Goal: Task Accomplishment & Management: Use online tool/utility

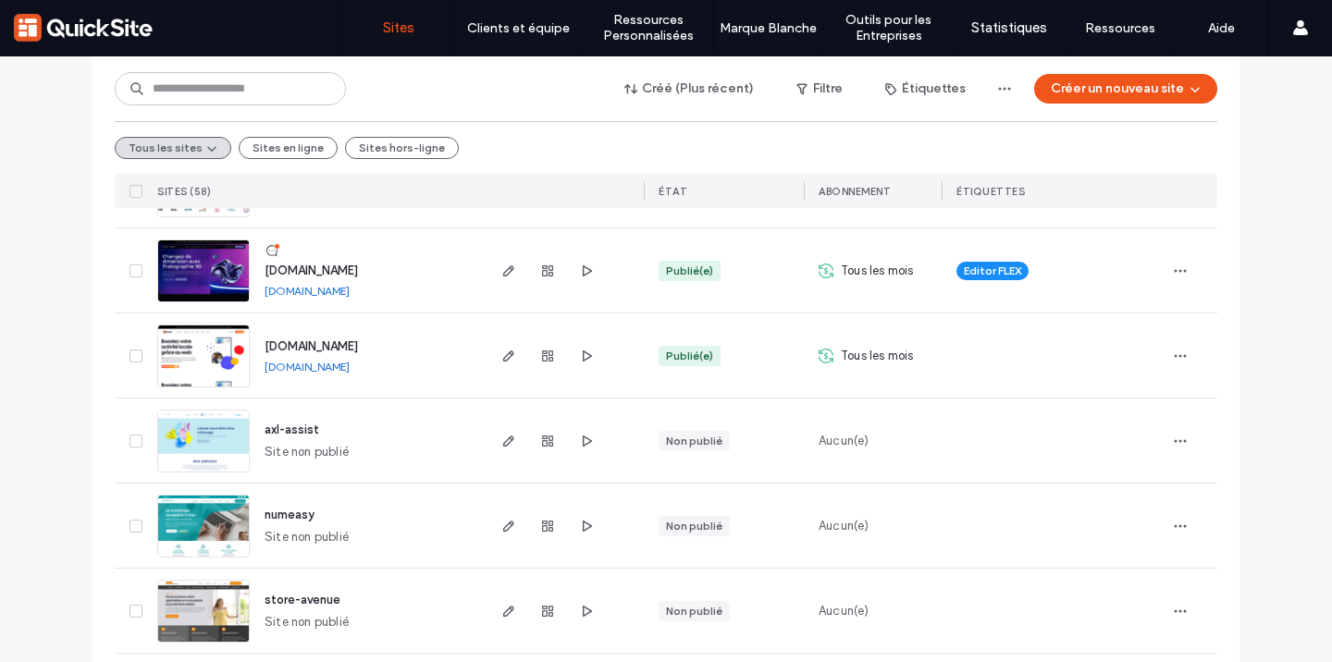
scroll to position [1493, 0]
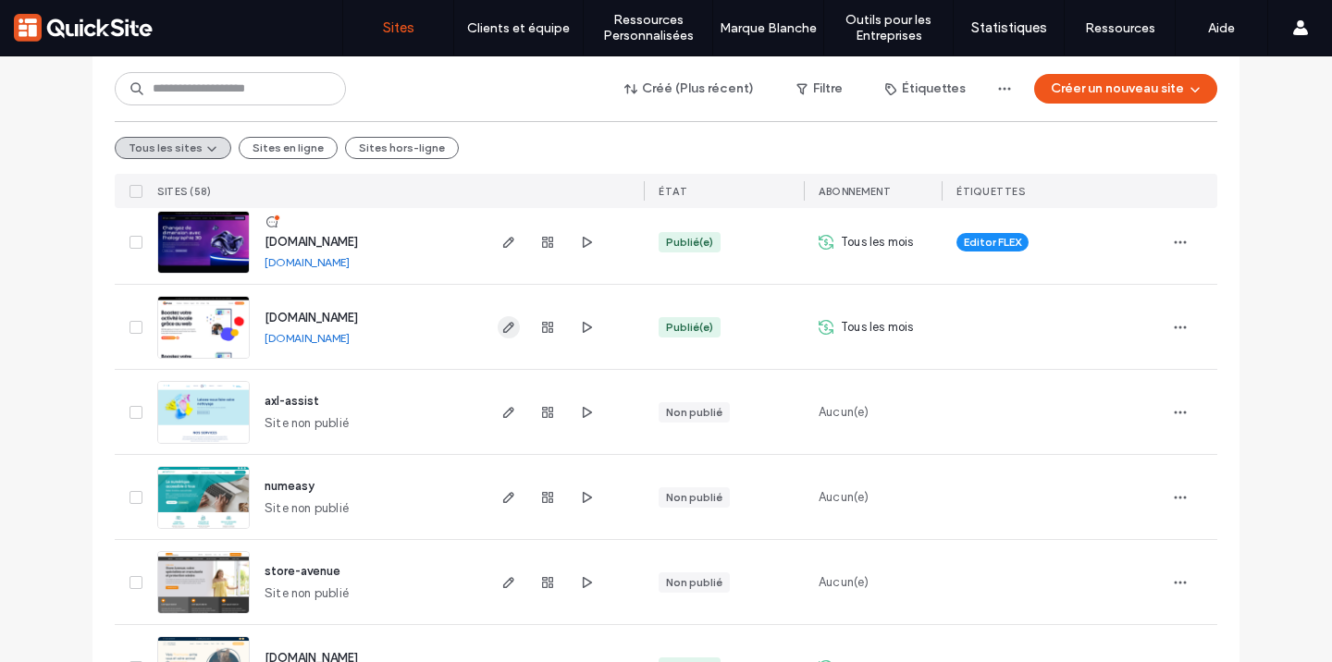
click at [505, 325] on use "button" at bounding box center [508, 327] width 11 height 11
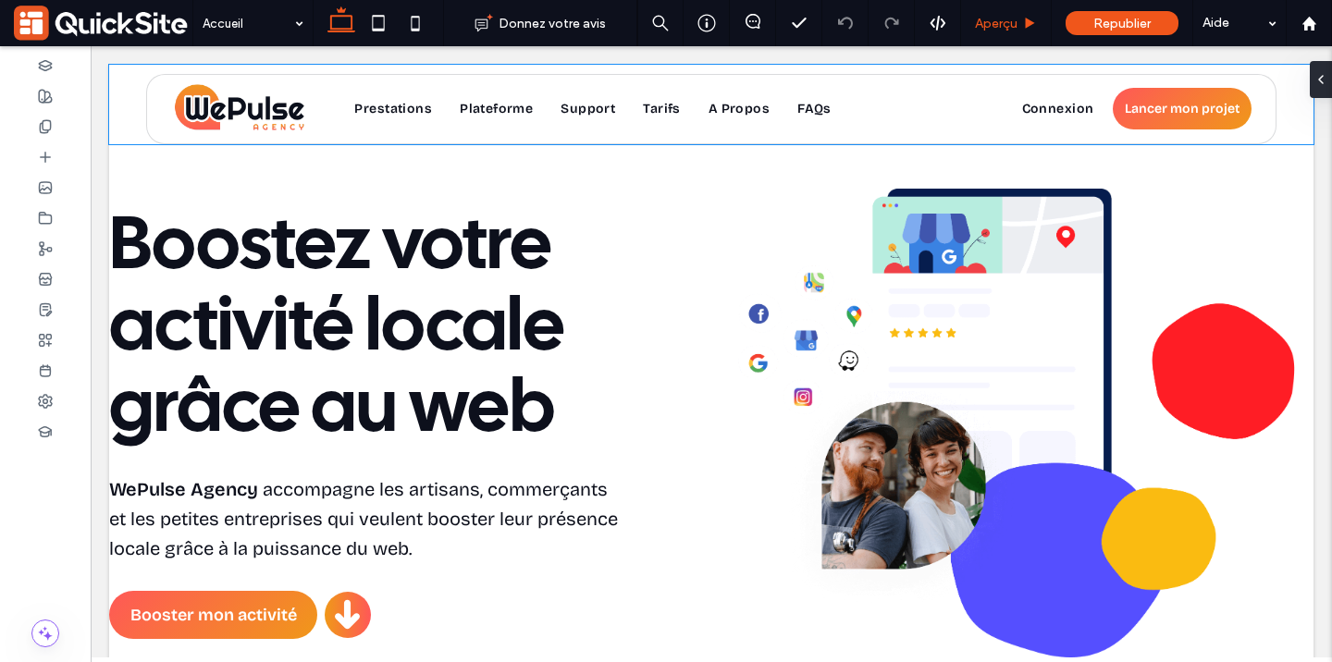
click at [1015, 22] on span "Aperçu" at bounding box center [996, 24] width 43 height 16
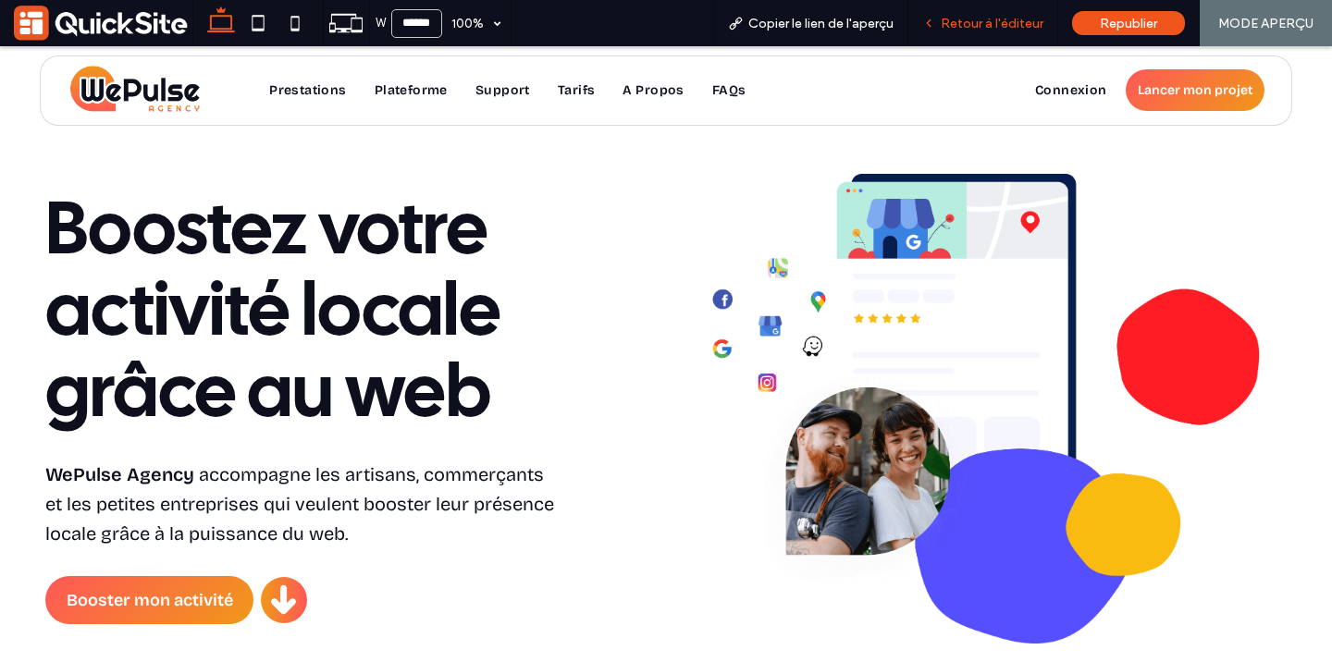
click at [987, 26] on span "Retour à l'éditeur" at bounding box center [991, 24] width 103 height 16
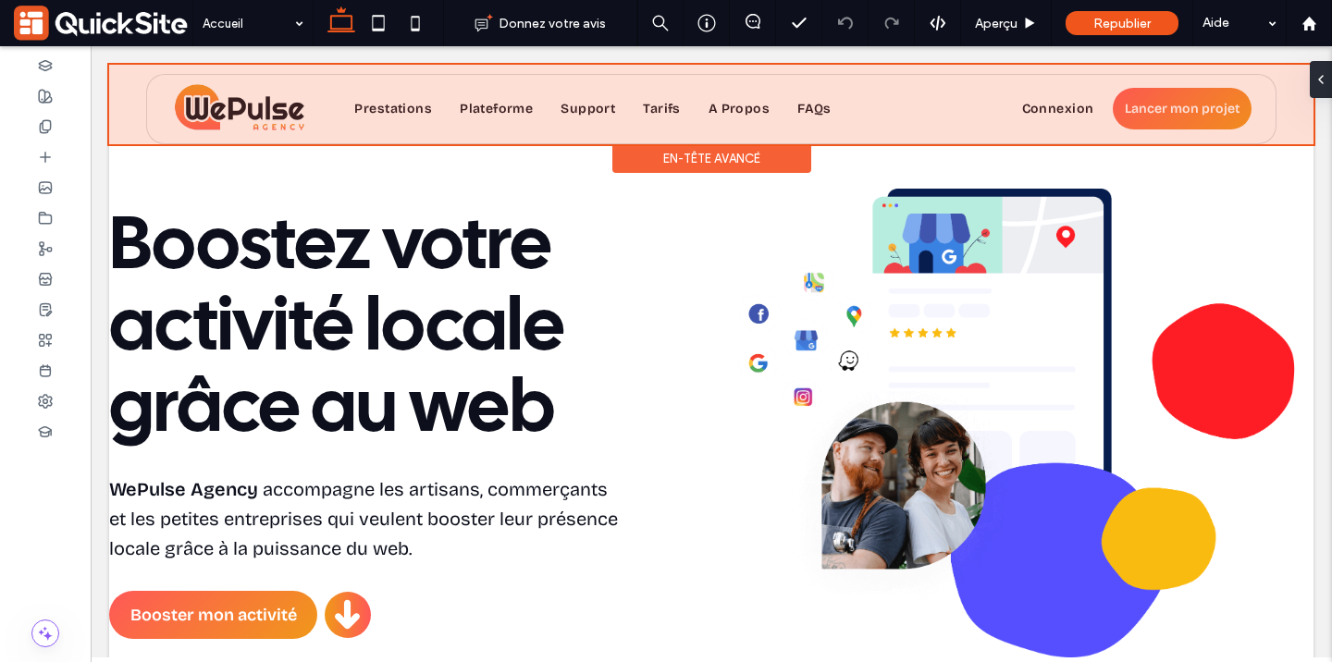
click at [274, 122] on div at bounding box center [711, 105] width 1204 height 80
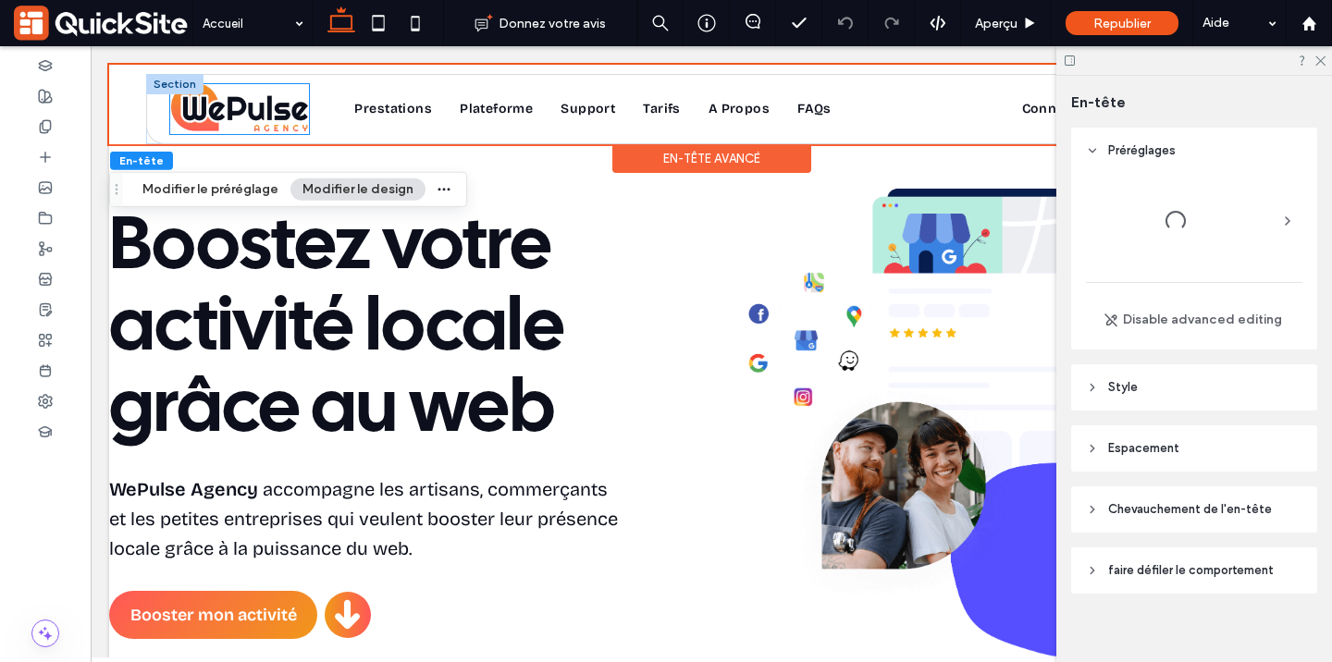
click at [265, 113] on img at bounding box center [239, 108] width 147 height 53
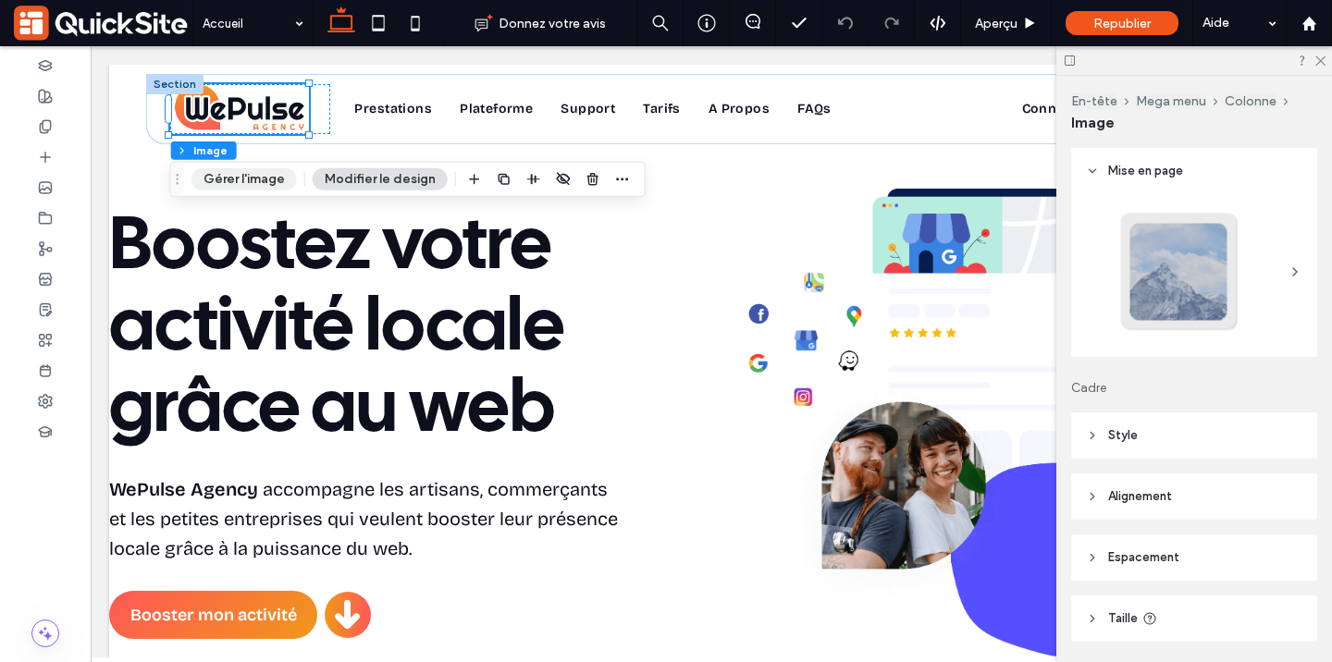
click at [266, 181] on button "Gérer l'image" at bounding box center [243, 179] width 105 height 22
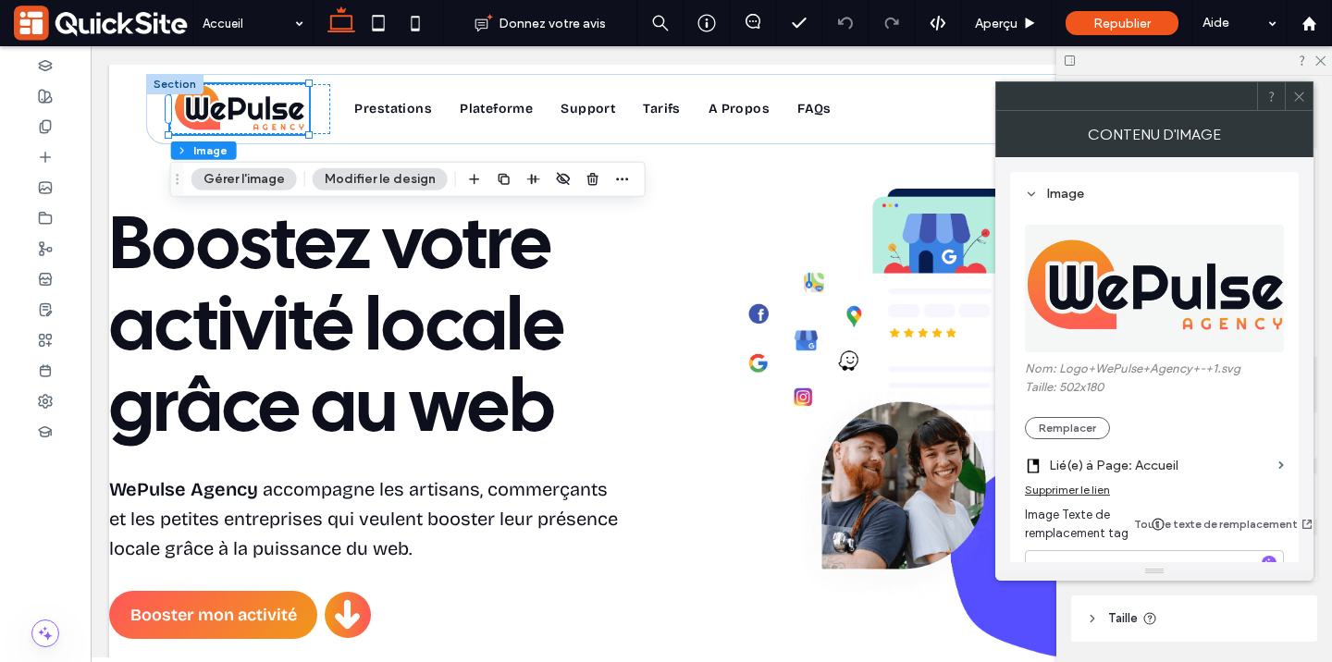
click at [1213, 264] on img at bounding box center [1155, 289] width 261 height 128
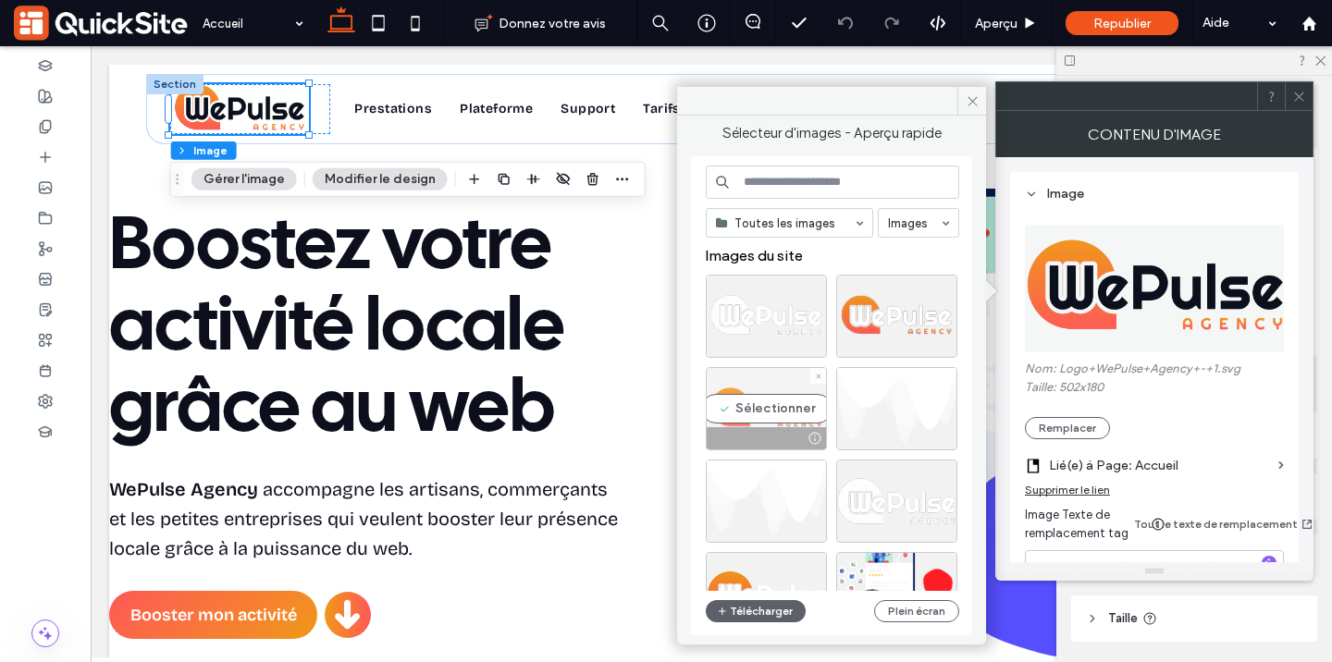
click at [769, 420] on div "Sélectionner" at bounding box center [766, 408] width 121 height 83
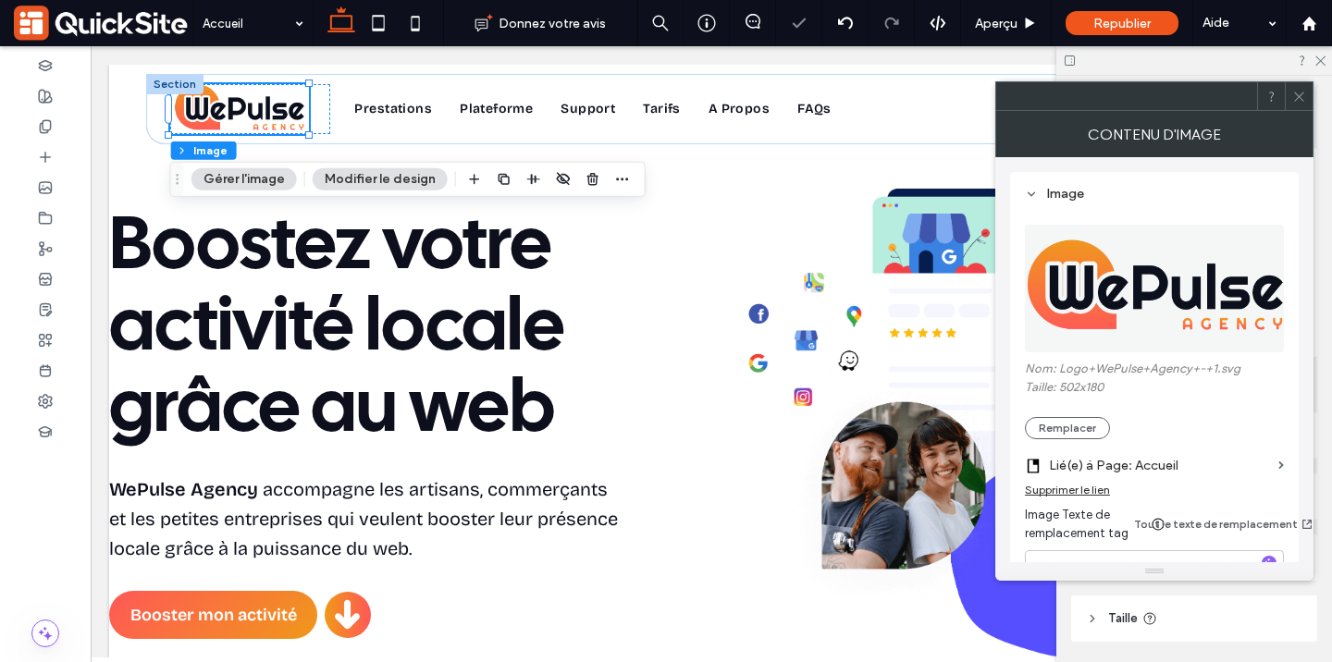
click at [1149, 295] on img at bounding box center [1155, 289] width 261 height 128
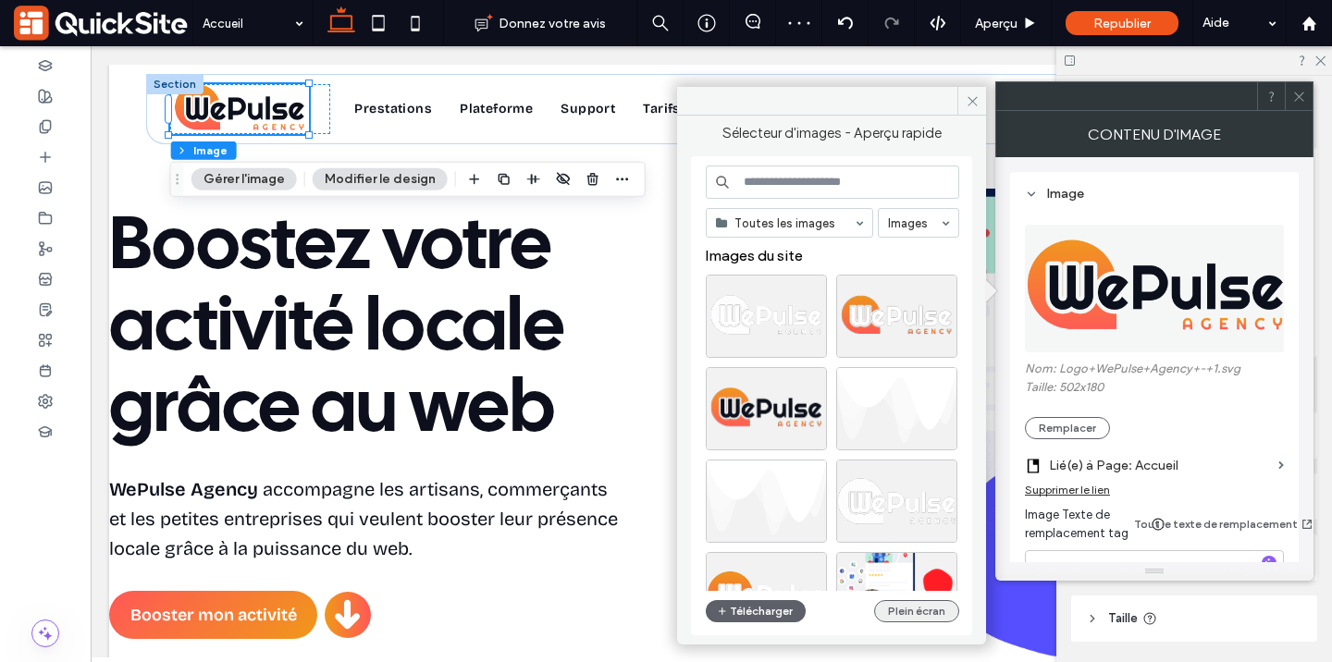
click at [896, 602] on button "Plein écran" at bounding box center [916, 611] width 85 height 22
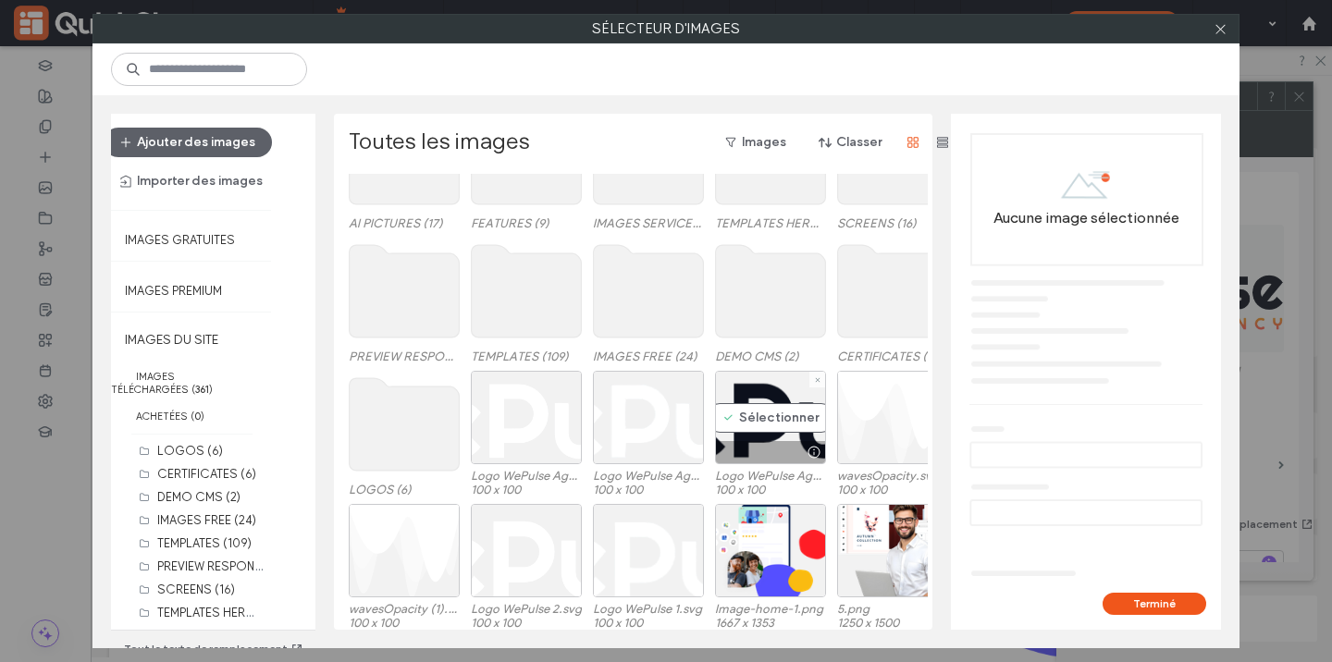
scroll to position [238, 0]
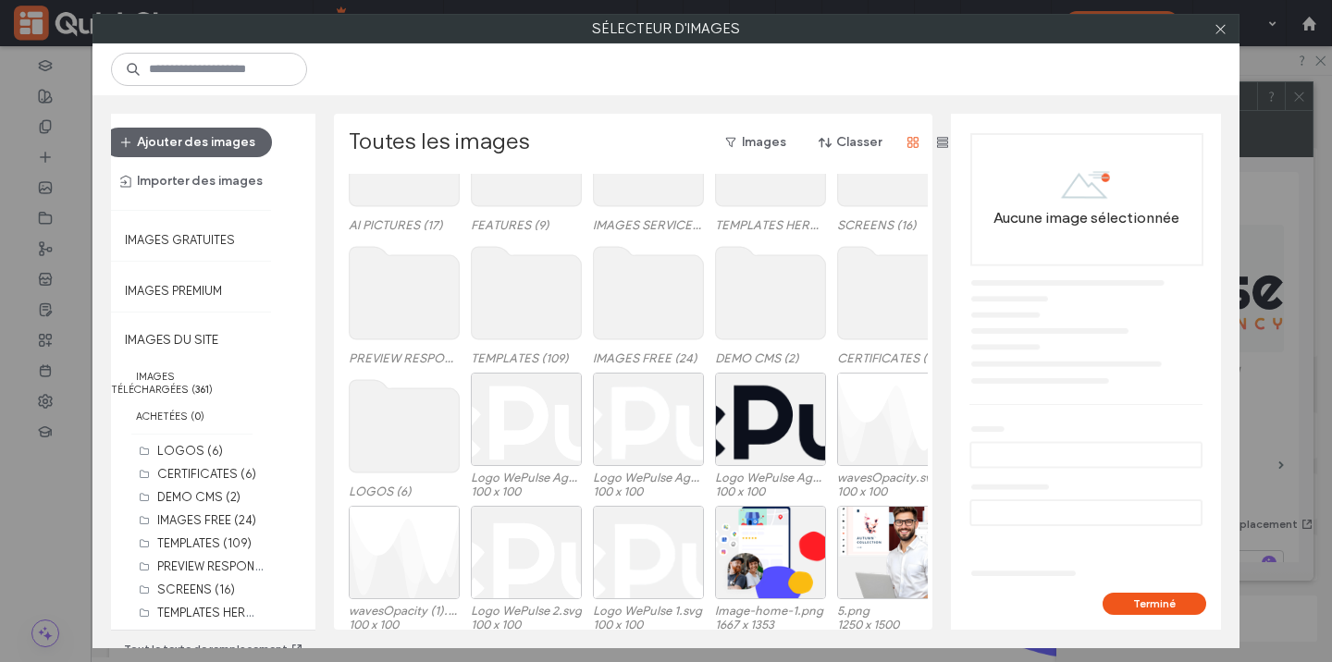
click at [401, 456] on use at bounding box center [405, 426] width 110 height 92
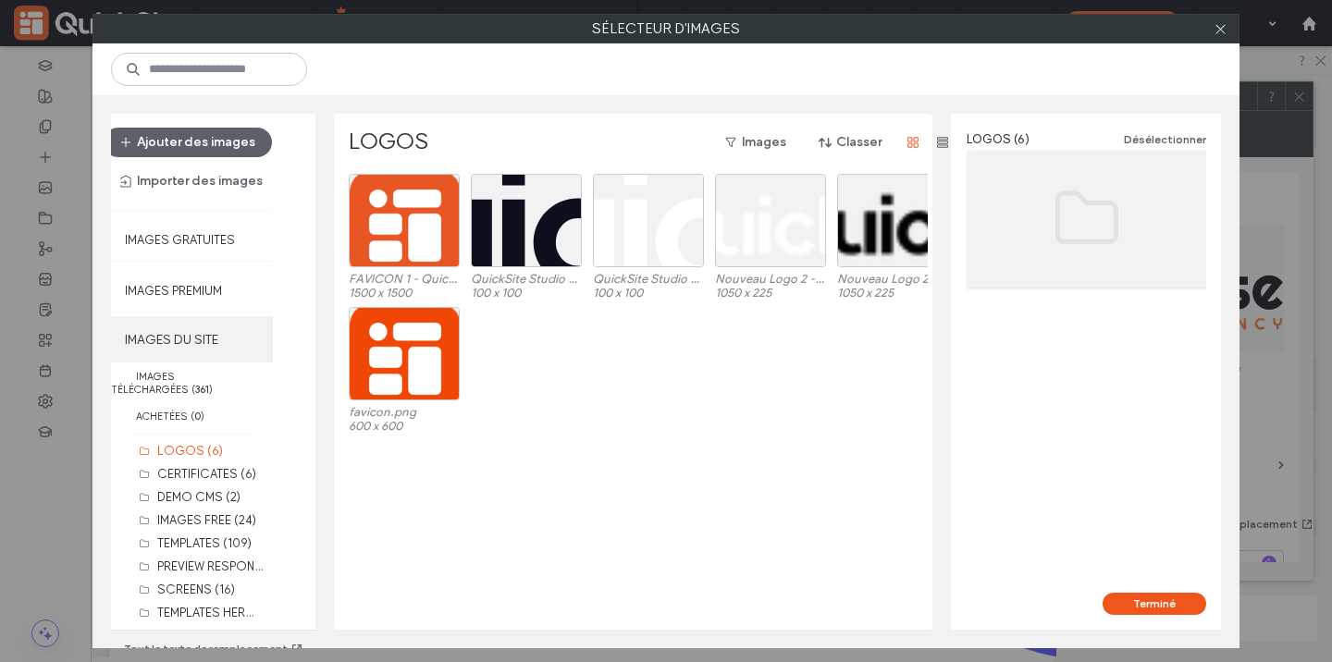
click at [197, 346] on label "IMAGES DU SITE" at bounding box center [192, 339] width 162 height 46
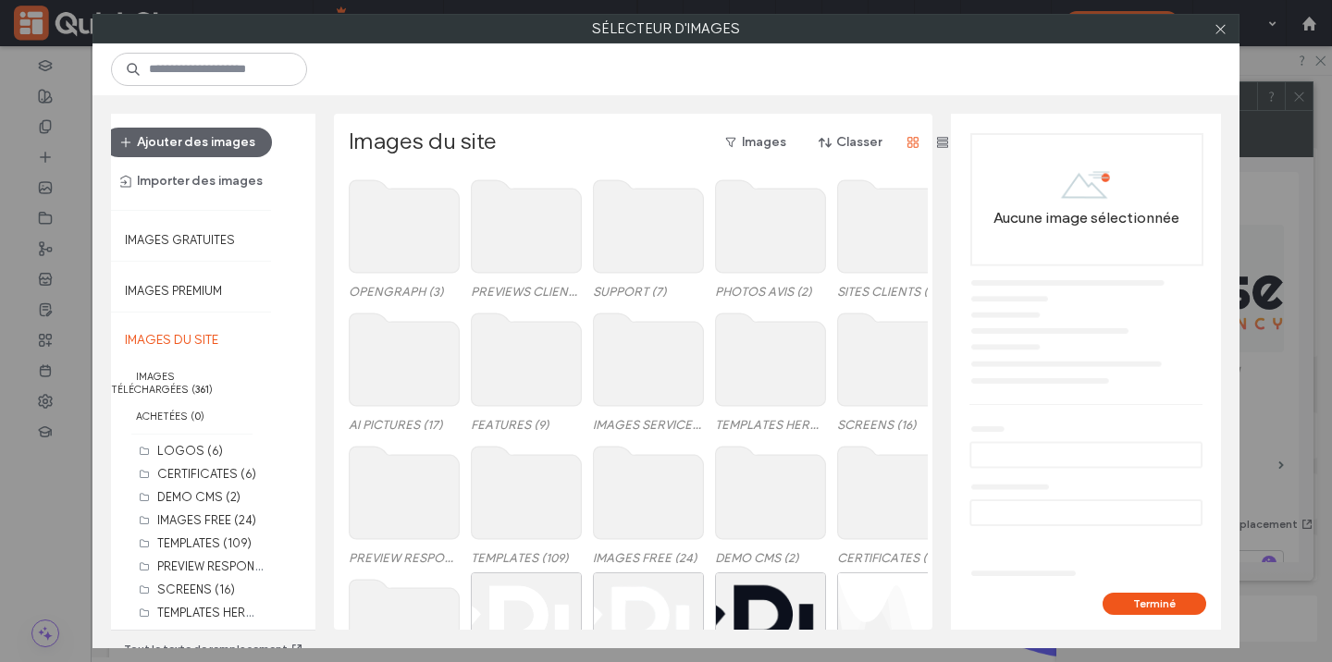
scroll to position [0, 0]
click at [509, 591] on div "Sélectionner" at bounding box center [526, 619] width 111 height 93
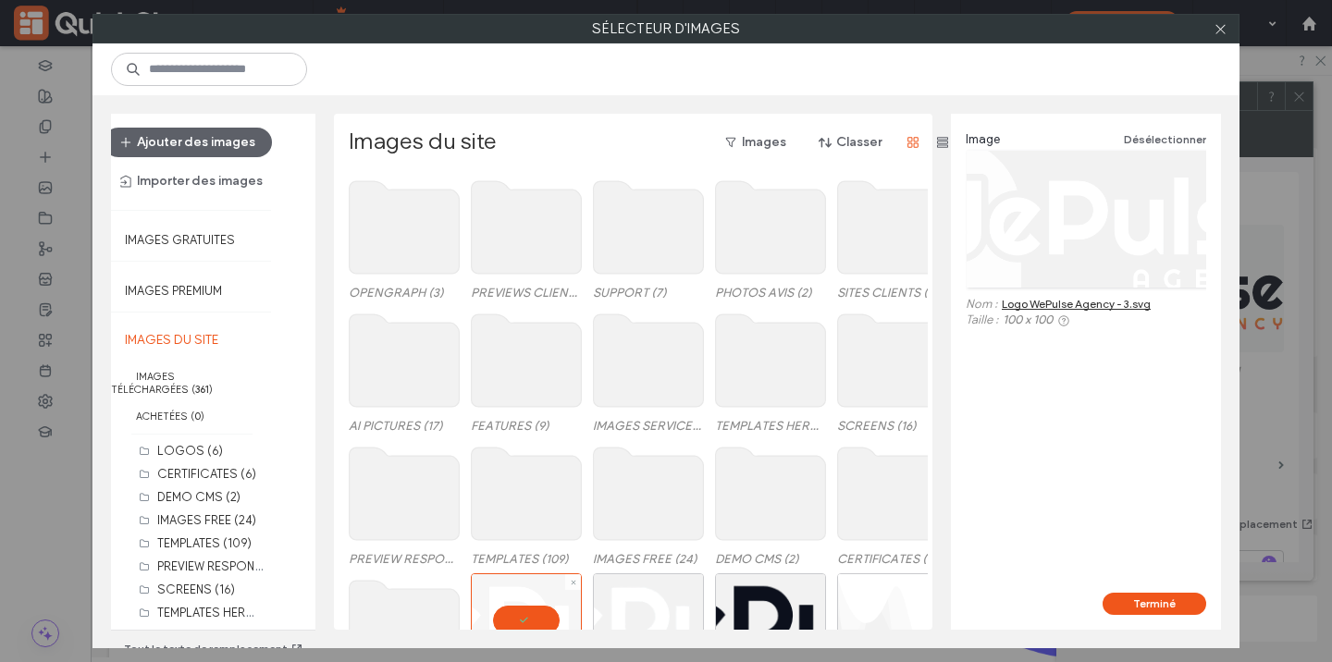
click at [528, 607] on div at bounding box center [526, 619] width 111 height 93
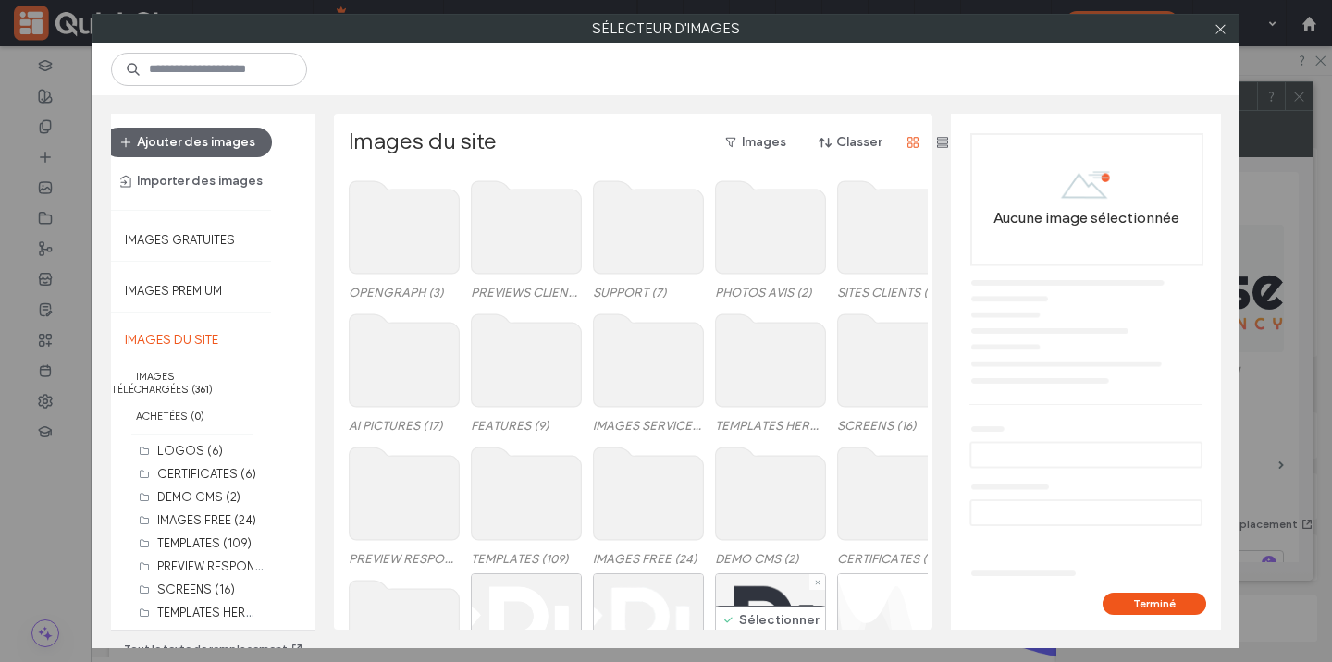
click at [759, 607] on div "Sélectionner" at bounding box center [770, 619] width 111 height 93
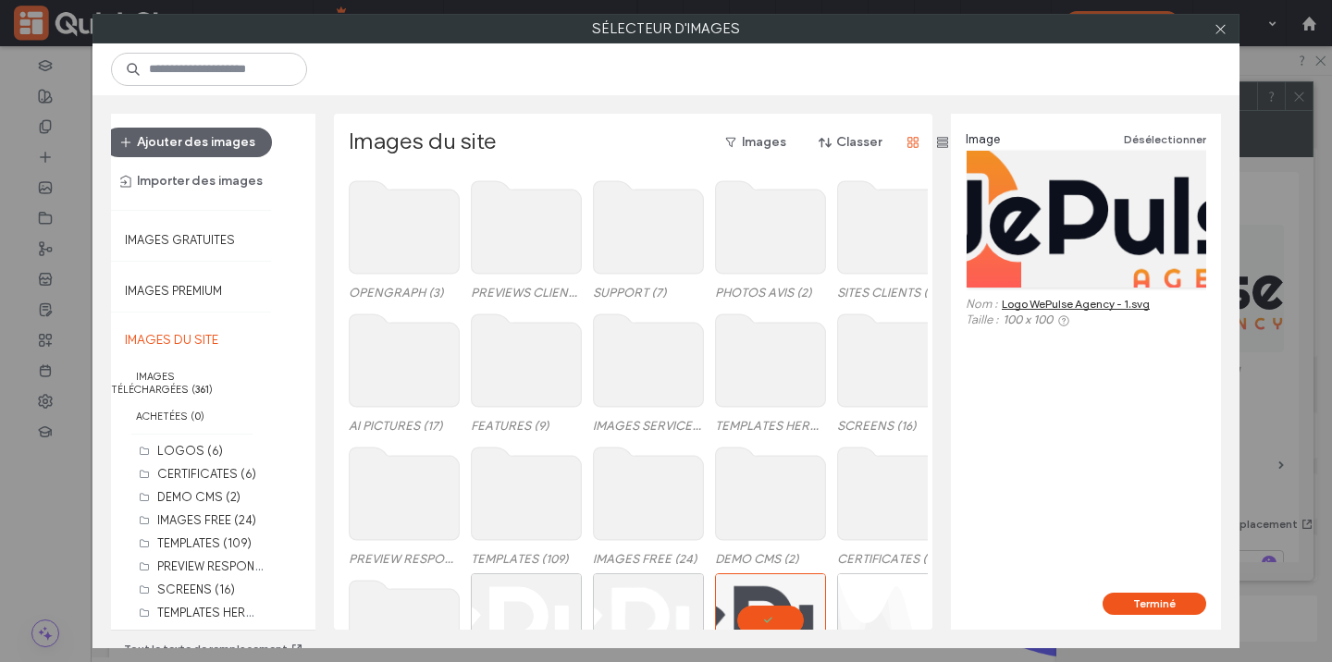
click at [1099, 310] on div "Nom : Logo WePulse Agency - 1.svg" at bounding box center [1085, 305] width 240 height 16
click at [1095, 298] on link "Logo WePulse Agency - 1.svg" at bounding box center [1075, 304] width 148 height 14
click at [1213, 35] on icon at bounding box center [1220, 29] width 14 height 14
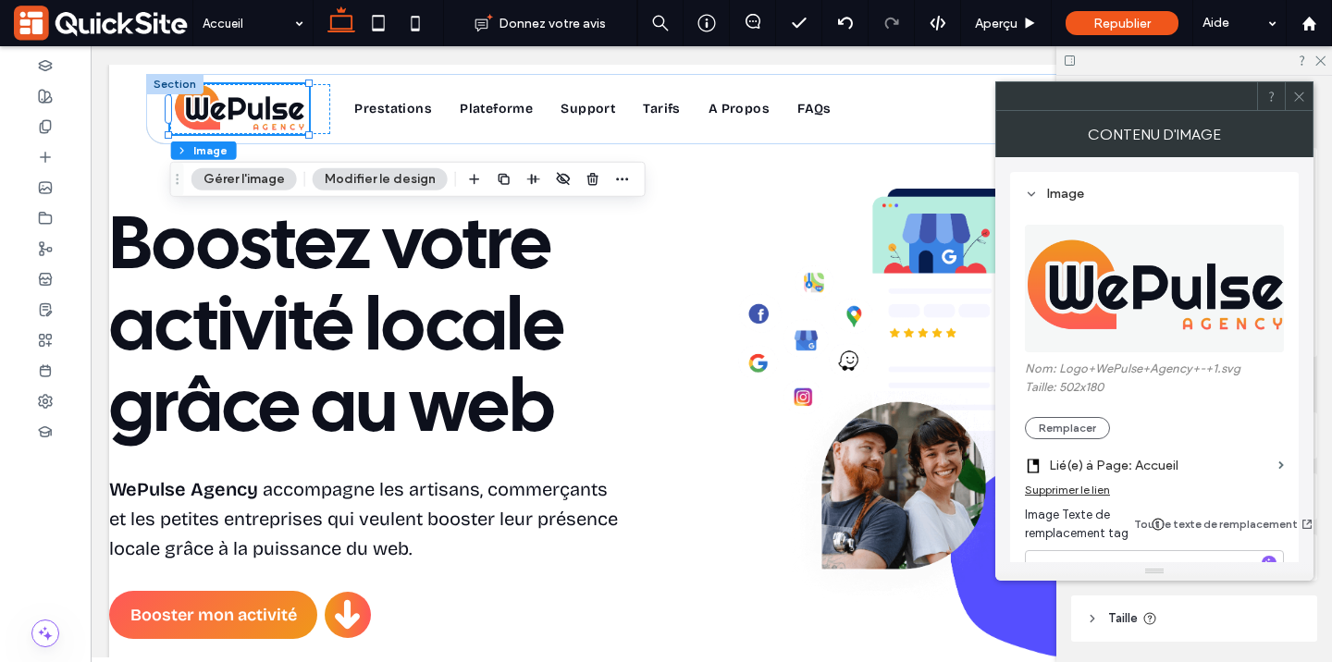
click at [1296, 106] on span at bounding box center [1299, 96] width 14 height 28
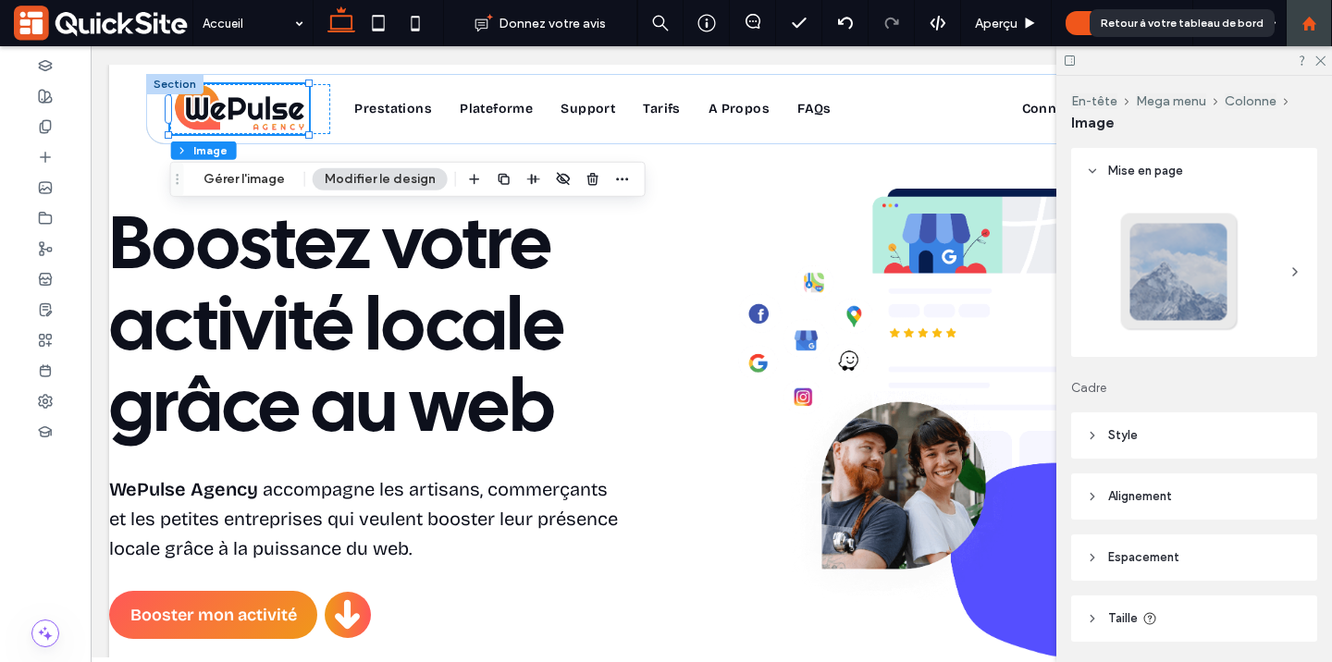
click at [1309, 25] on use at bounding box center [1308, 23] width 14 height 14
